Goal: Go to known website: Go to known website

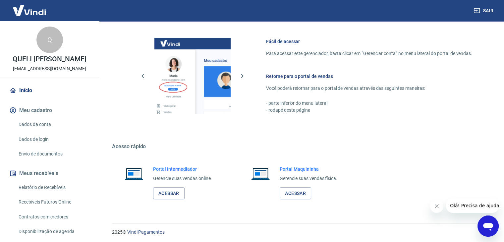
scroll to position [433, 0]
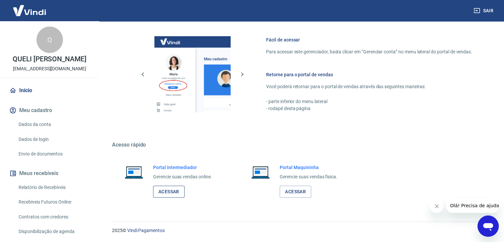
click at [167, 194] on link "Acessar" at bounding box center [169, 192] width 32 height 12
